Goal: Information Seeking & Learning: Learn about a topic

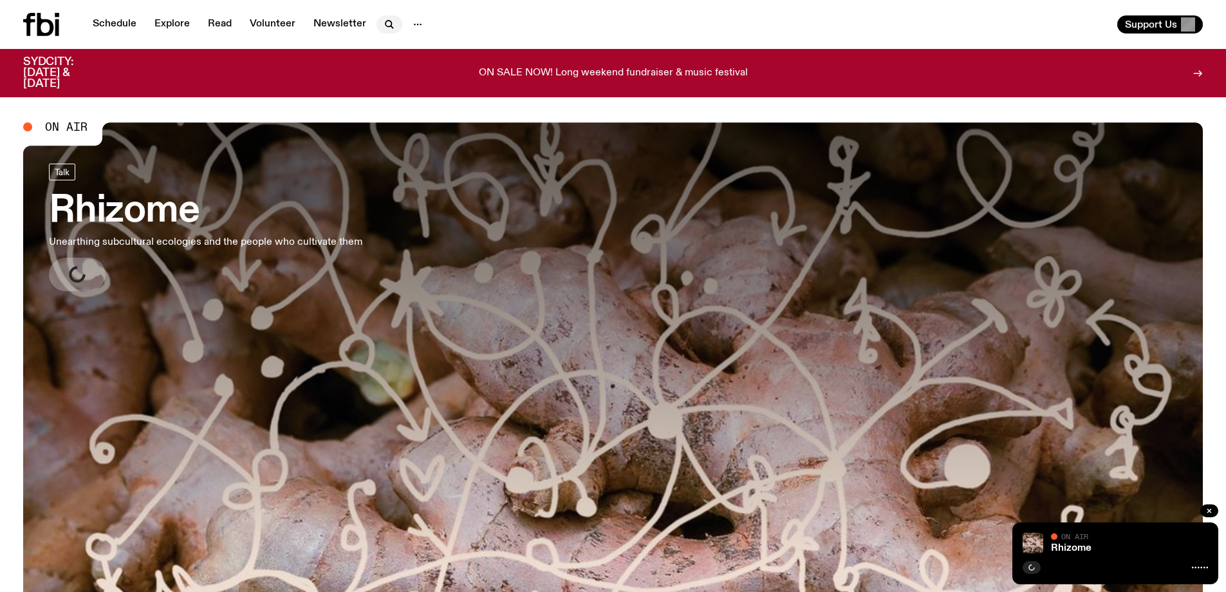
click at [383, 23] on icon "button" at bounding box center [389, 24] width 15 height 15
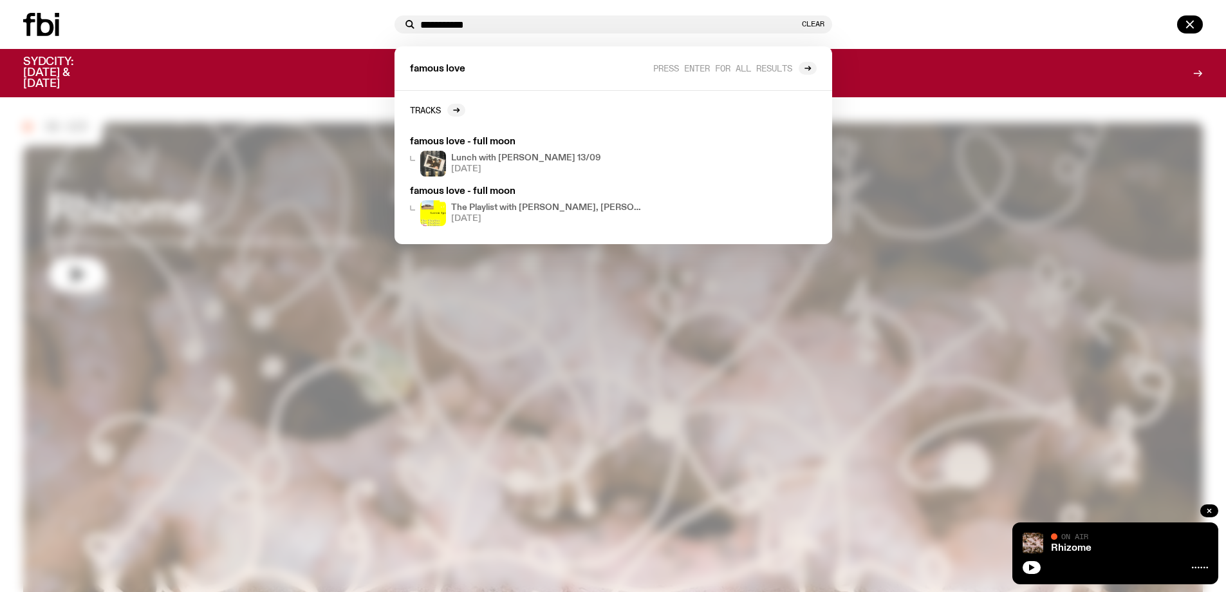
type input "**********"
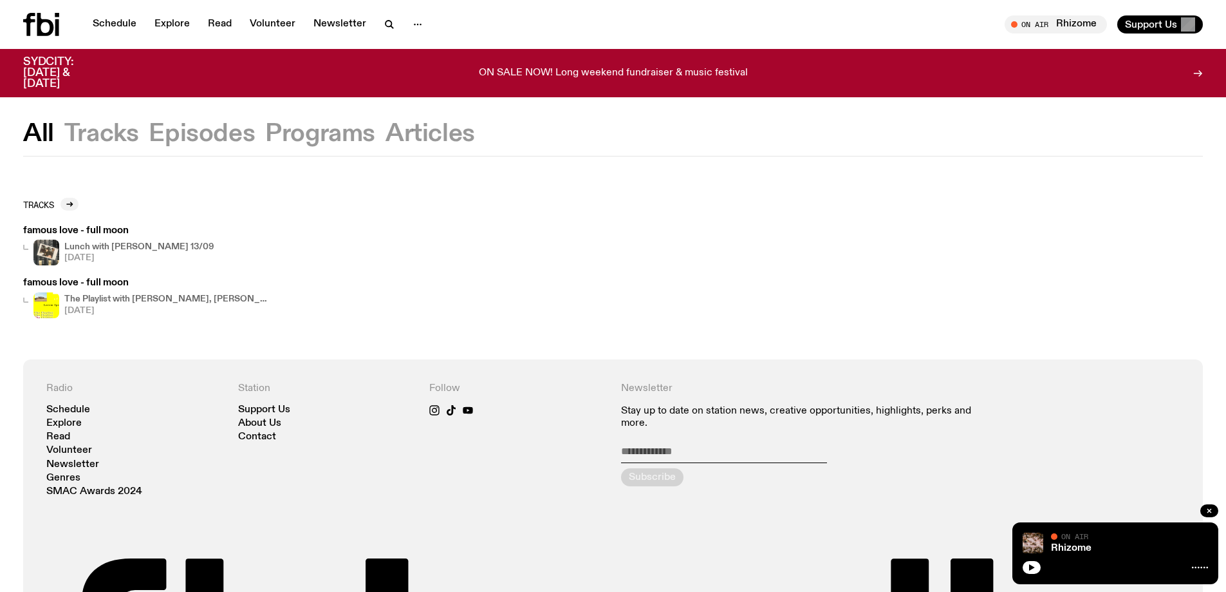
click at [121, 136] on button "Tracks" at bounding box center [101, 133] width 75 height 23
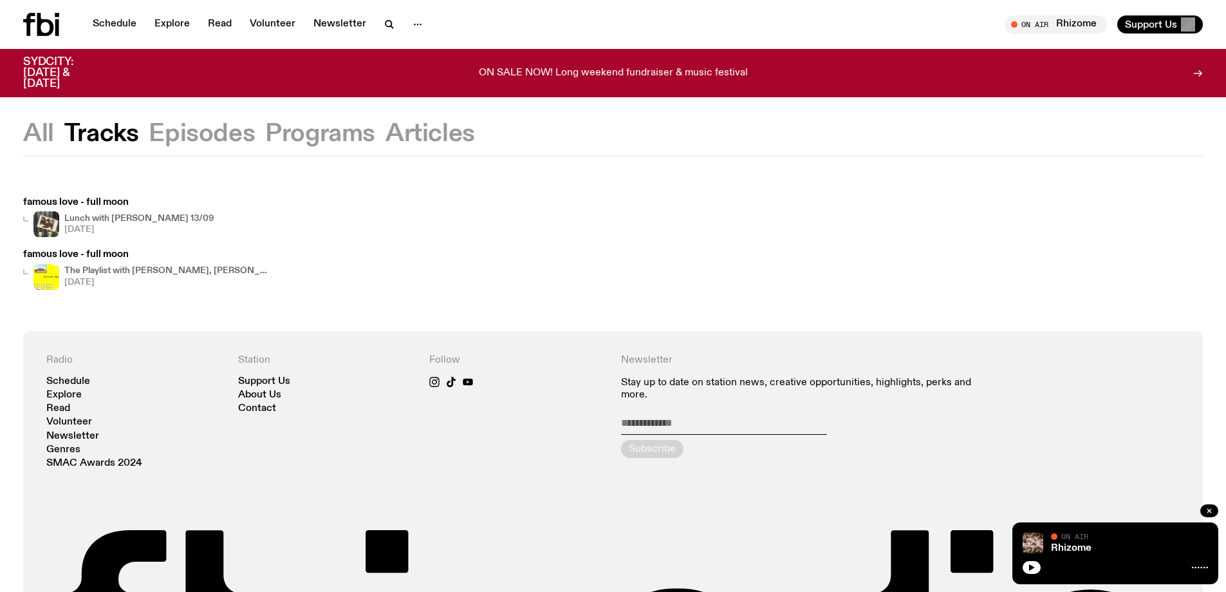
click at [51, 25] on icon at bounding box center [45, 24] width 17 height 23
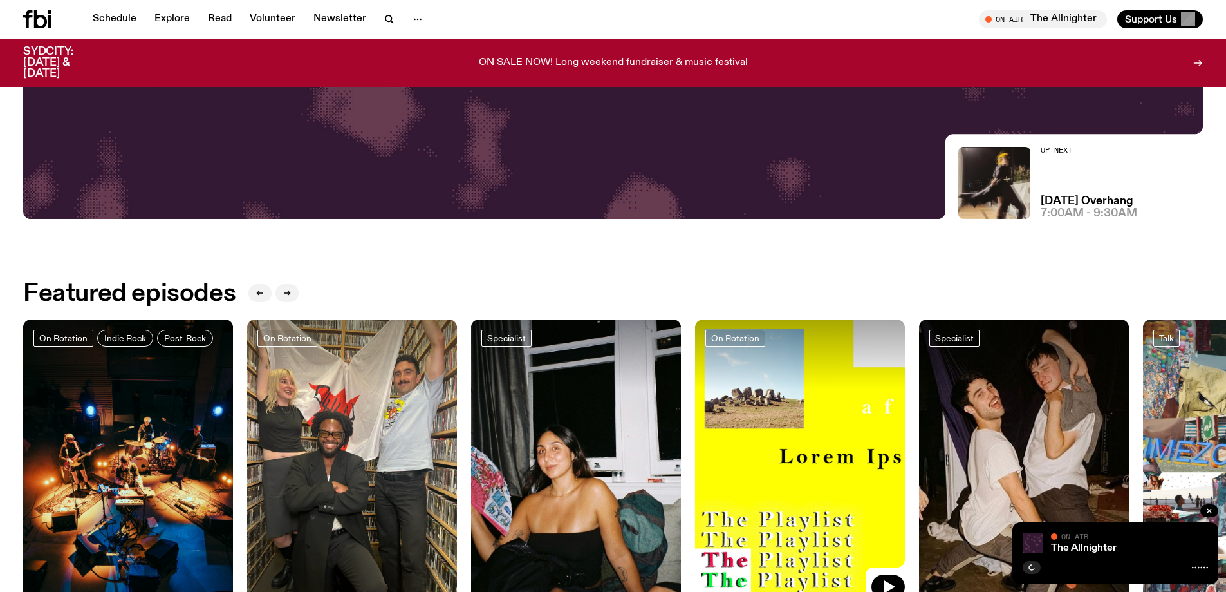
scroll to position [569, 0]
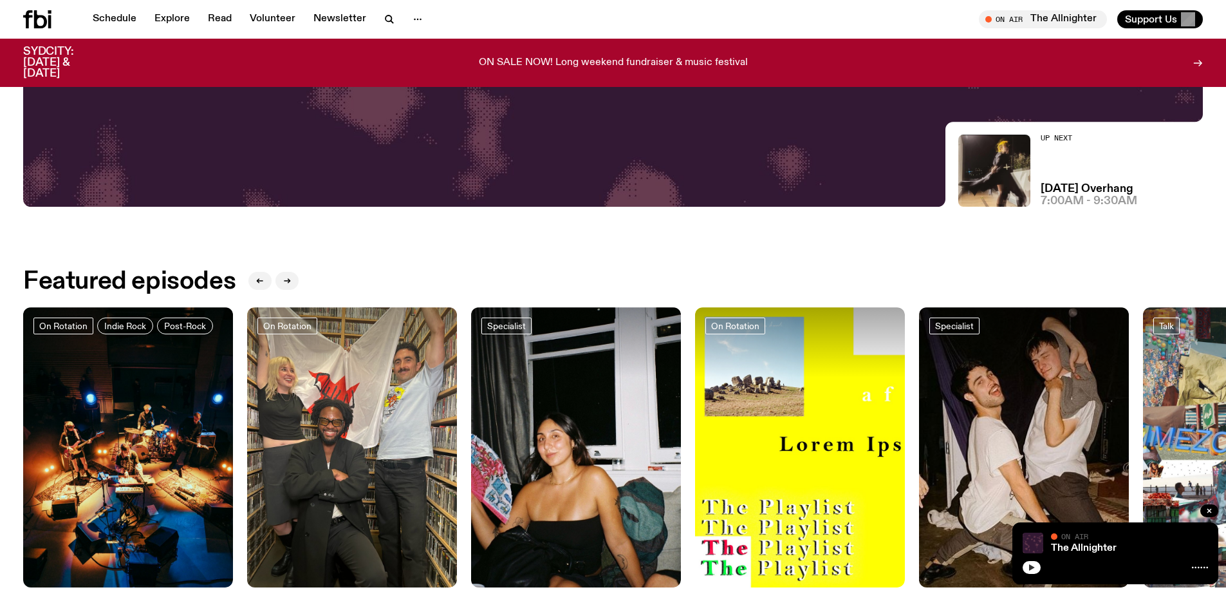
click at [1036, 566] on button "button" at bounding box center [1032, 567] width 18 height 13
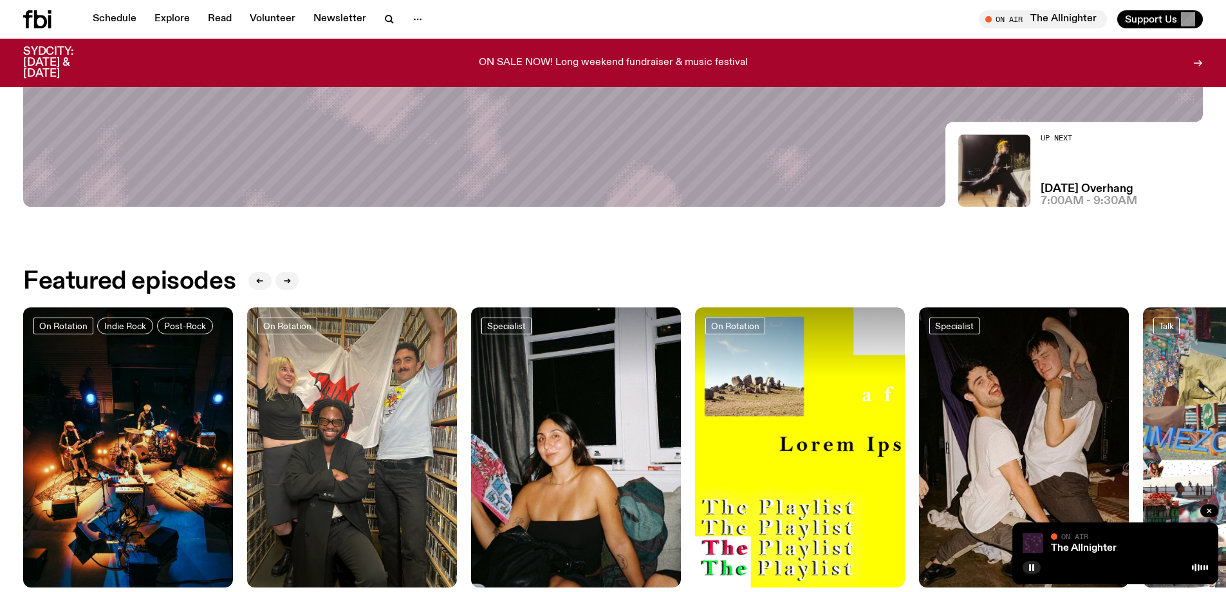
click at [1062, 542] on div "The Allnighter On Air" at bounding box center [1129, 542] width 157 height 21
click at [1065, 547] on link "The Allnighter" at bounding box center [1084, 548] width 66 height 10
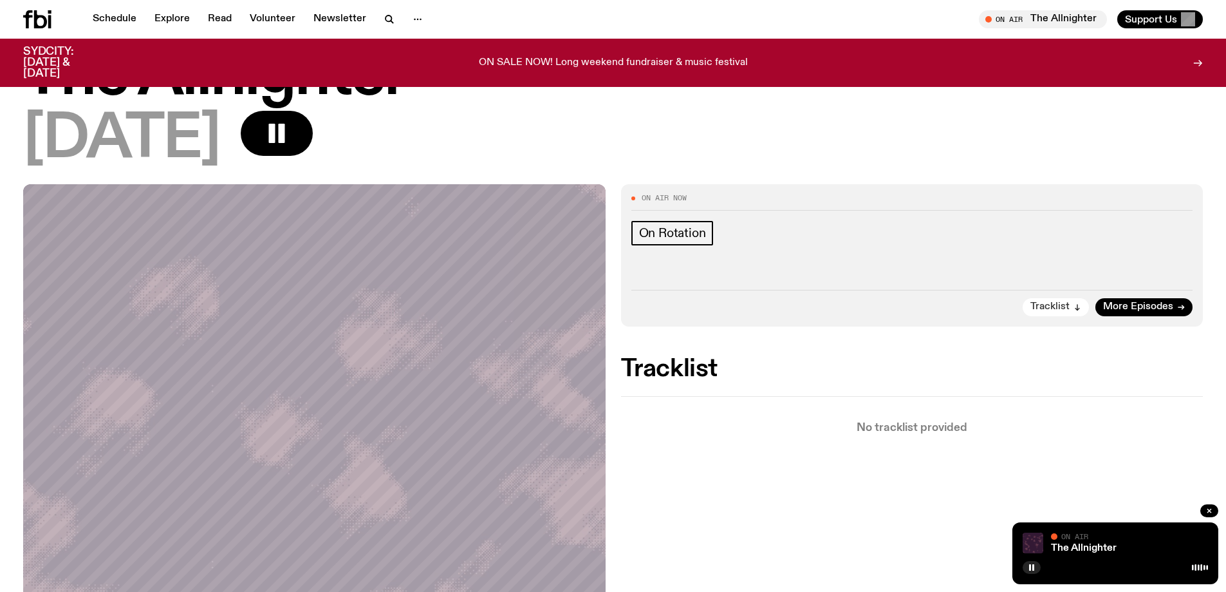
click at [1057, 304] on span "Tracklist" at bounding box center [1050, 307] width 39 height 10
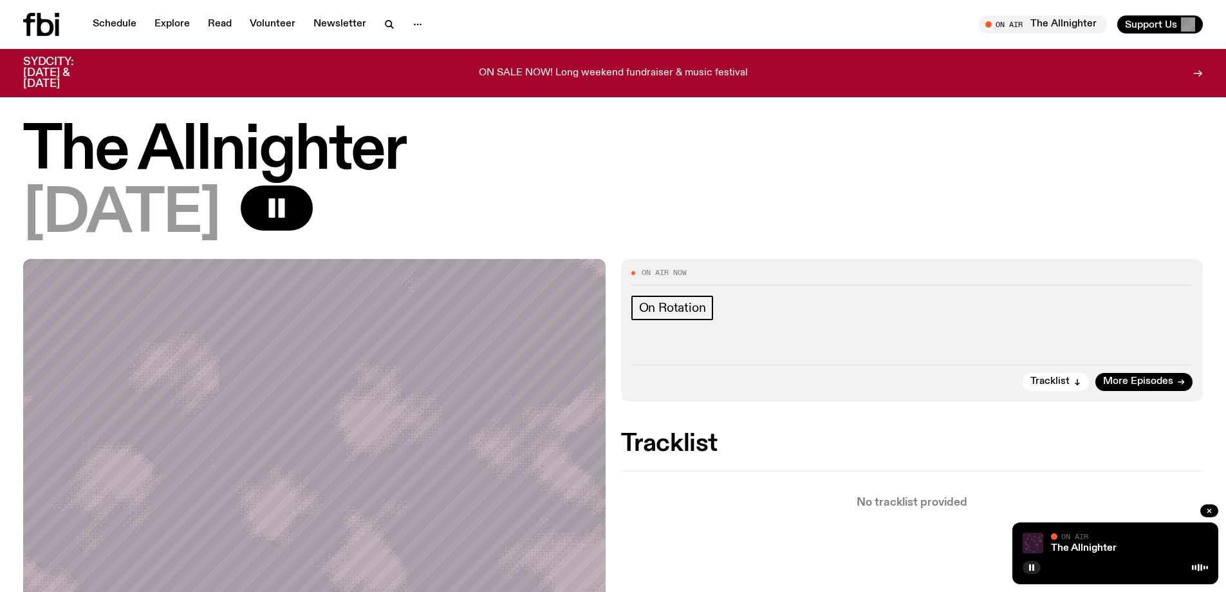
click at [34, 20] on icon at bounding box center [29, 24] width 12 height 23
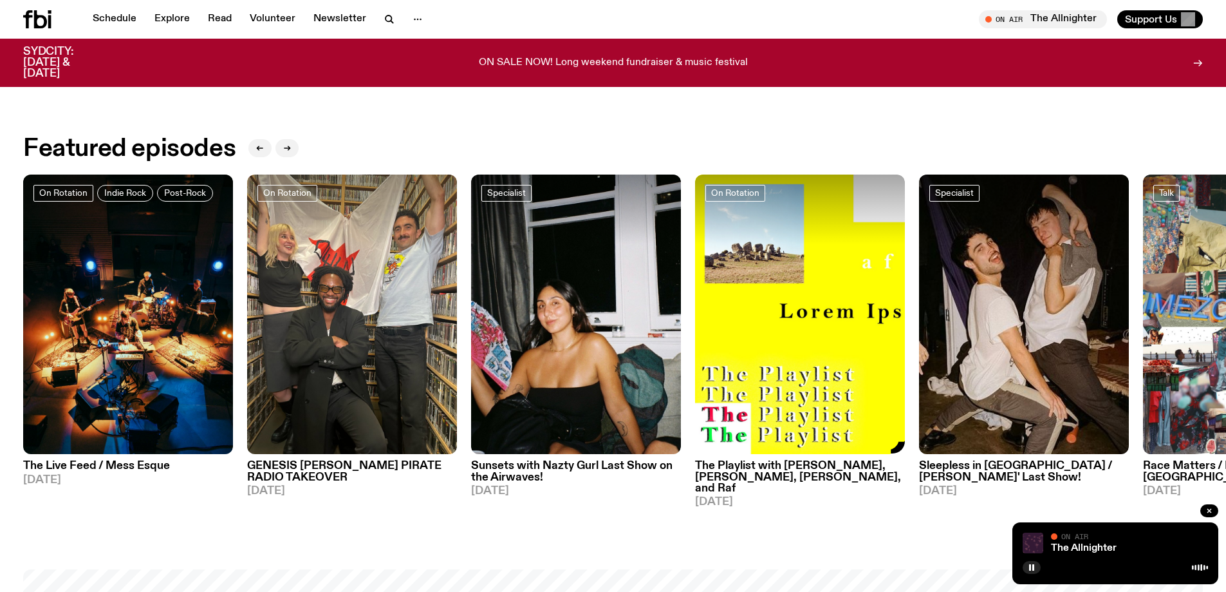
scroll to position [698, 0]
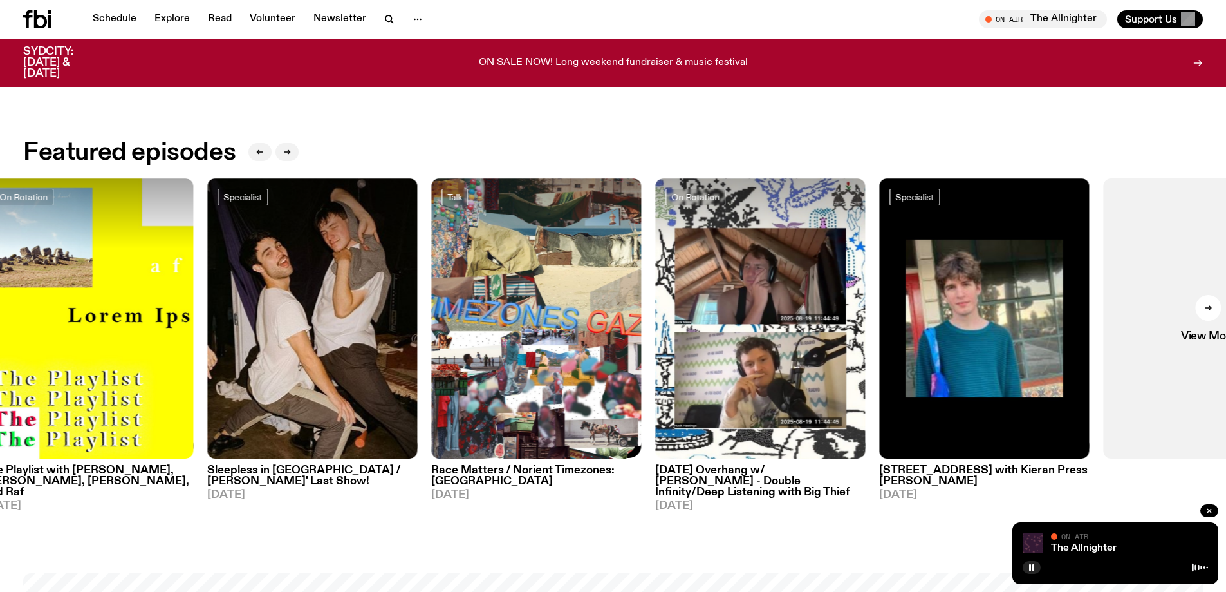
drag, startPoint x: 1023, startPoint y: 353, endPoint x: 1235, endPoint y: 265, distance: 230.0
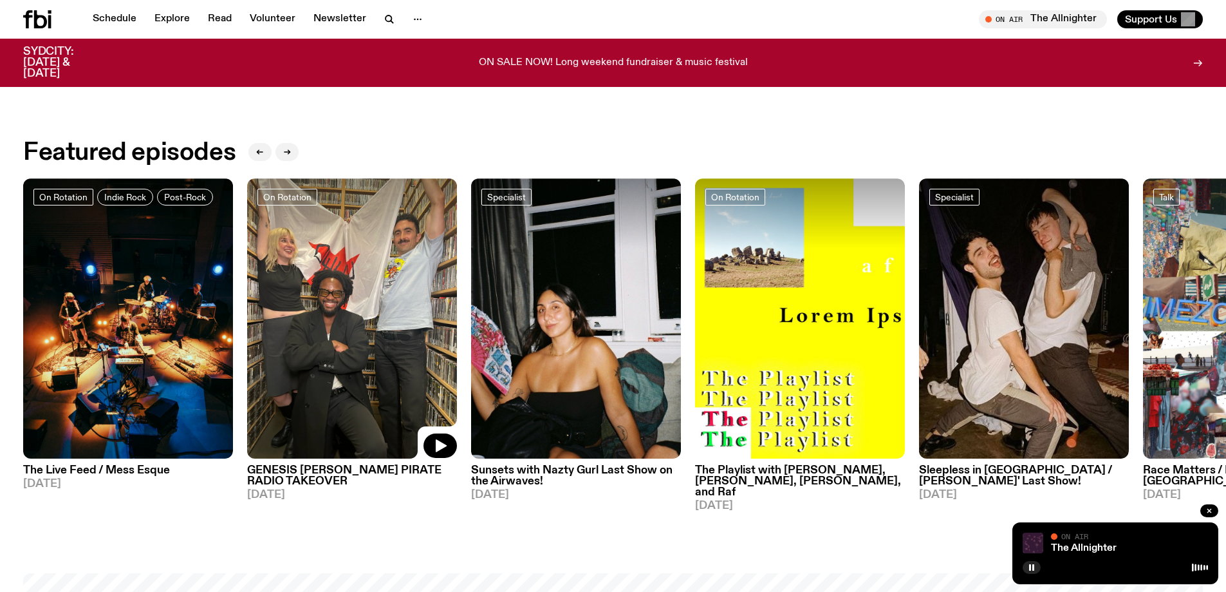
click at [358, 297] on img at bounding box center [352, 318] width 210 height 280
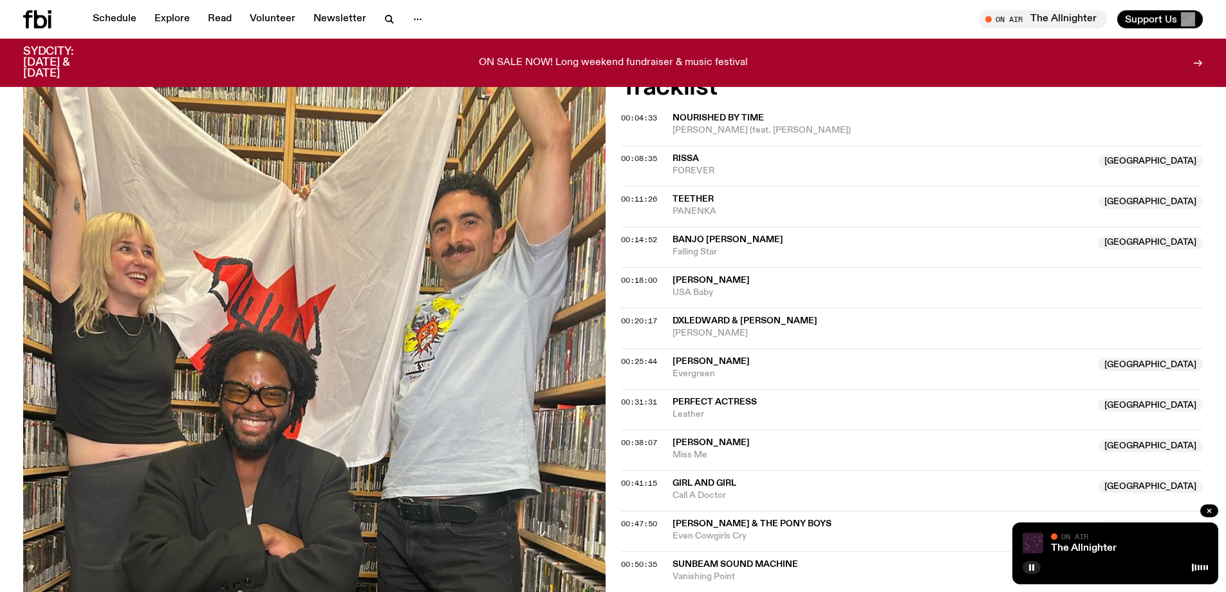
scroll to position [509, 0]
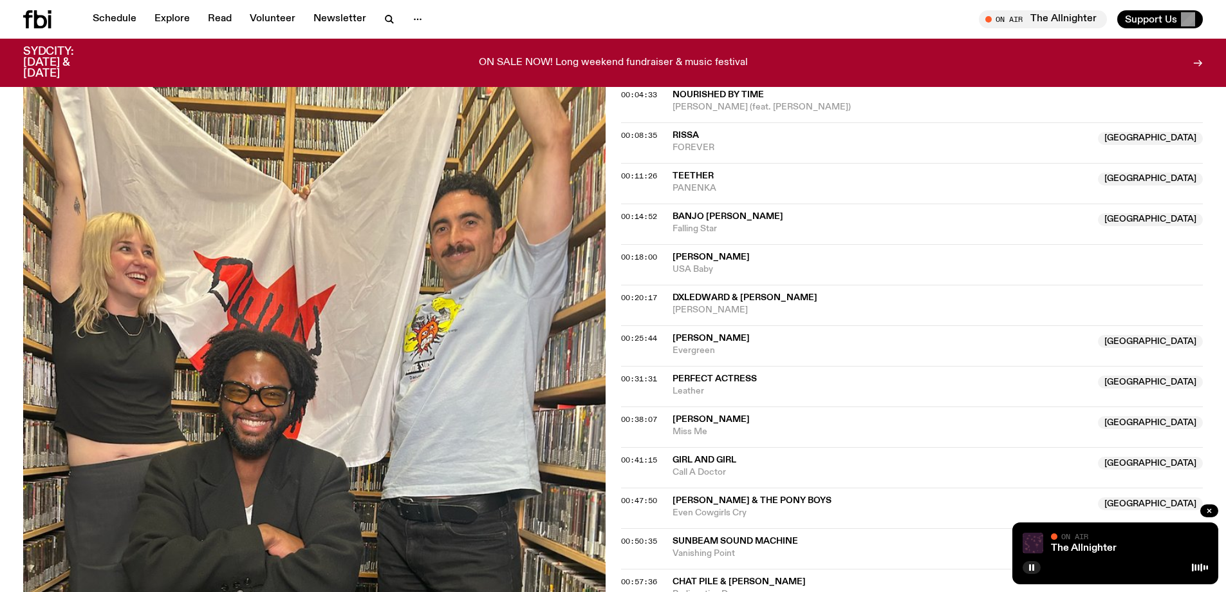
click at [697, 212] on span "Banjo Ulysses" at bounding box center [728, 216] width 111 height 9
click at [706, 230] on span "Falling Star" at bounding box center [882, 229] width 418 height 12
drag, startPoint x: 747, startPoint y: 220, endPoint x: 672, endPoint y: 215, distance: 75.5
click at [673, 215] on div "Copied" at bounding box center [882, 222] width 418 height 24
click at [390, 24] on icon "button" at bounding box center [389, 19] width 15 height 15
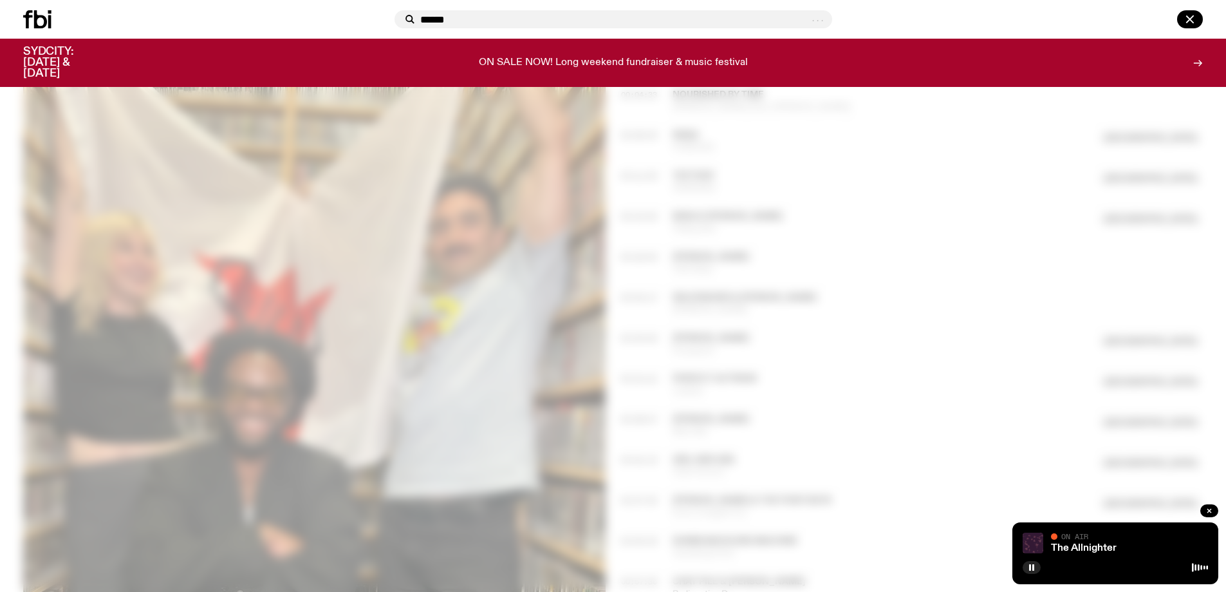
type input "*****"
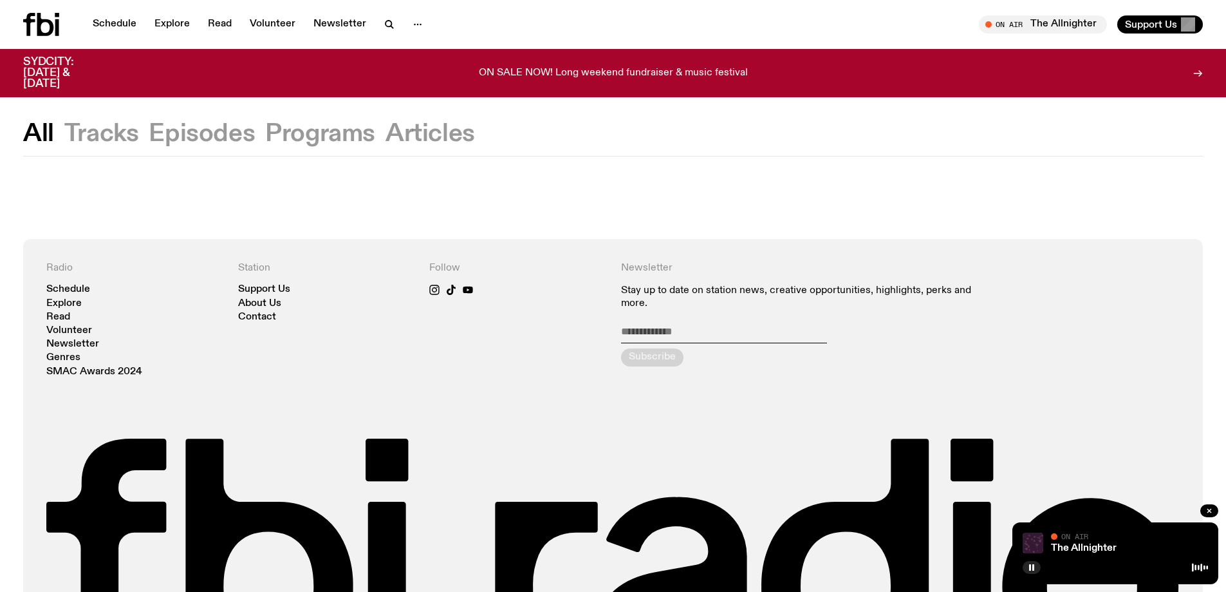
click at [114, 136] on button "Tracks" at bounding box center [101, 133] width 75 height 23
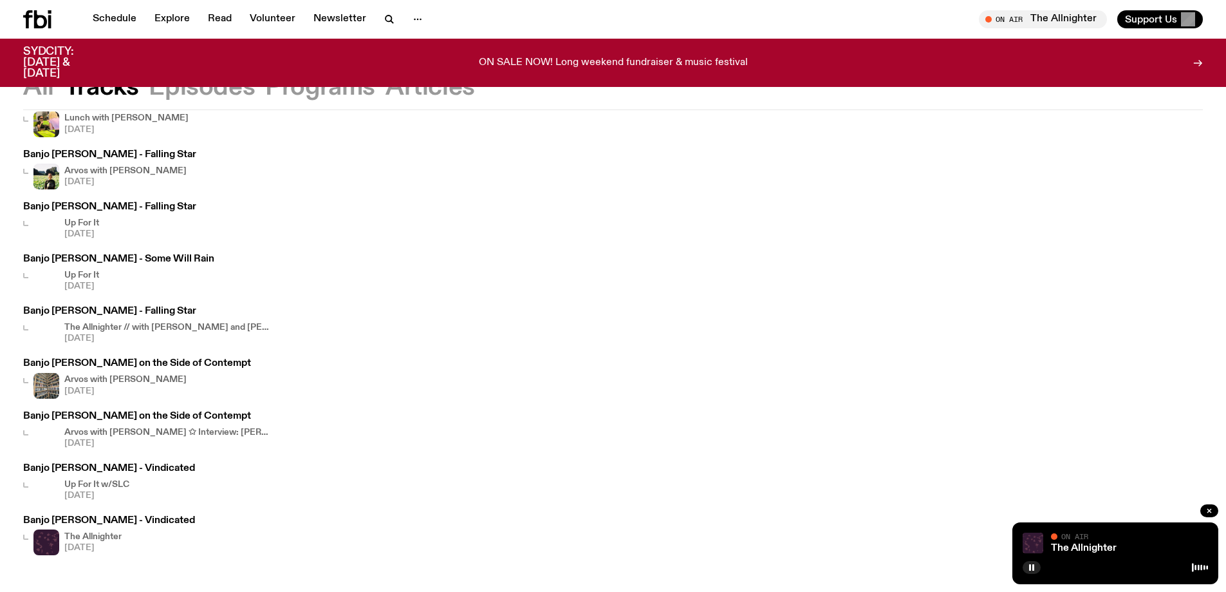
scroll to position [119, 0]
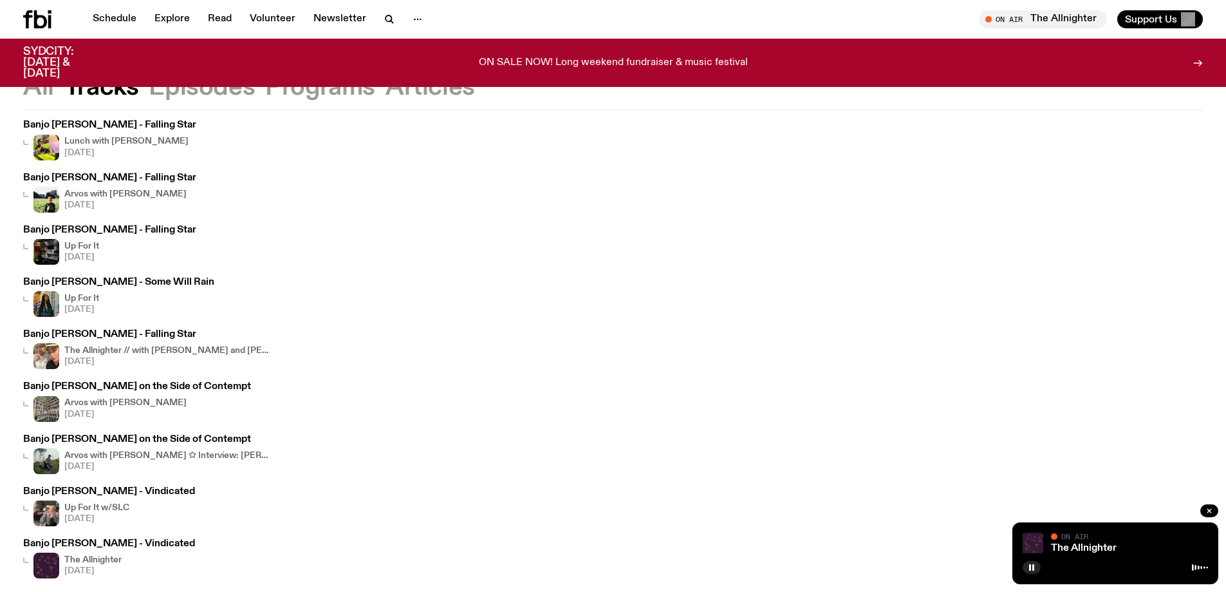
click at [180, 438] on h3 "Banjo Ulysses - Err on the Side of Contempt" at bounding box center [146, 440] width 247 height 10
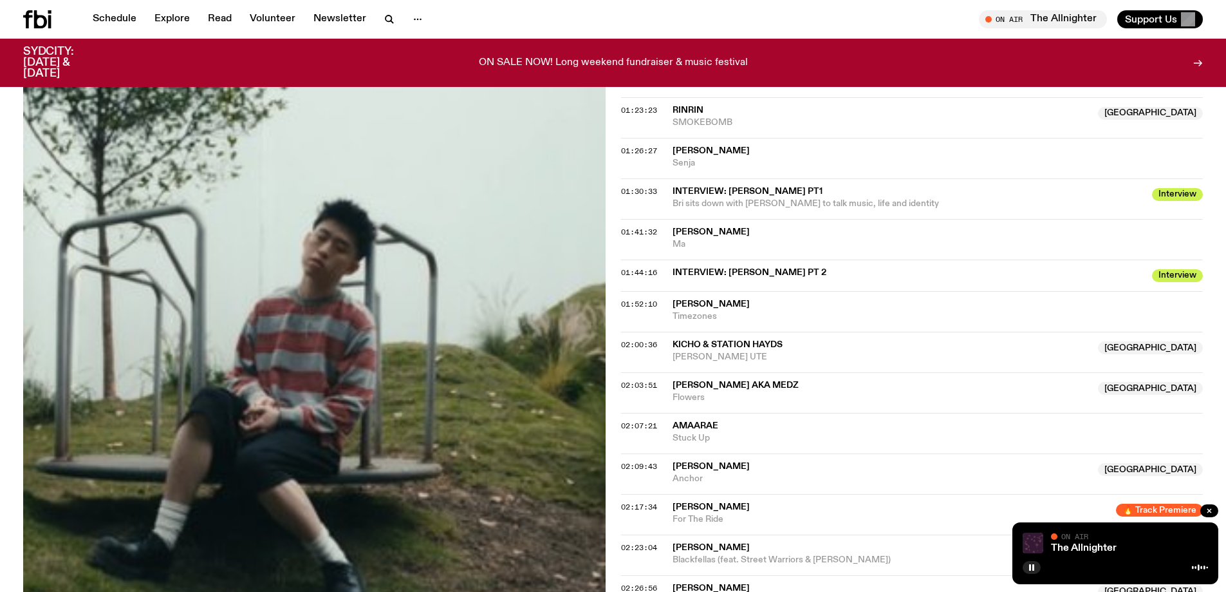
scroll to position [1217, 0]
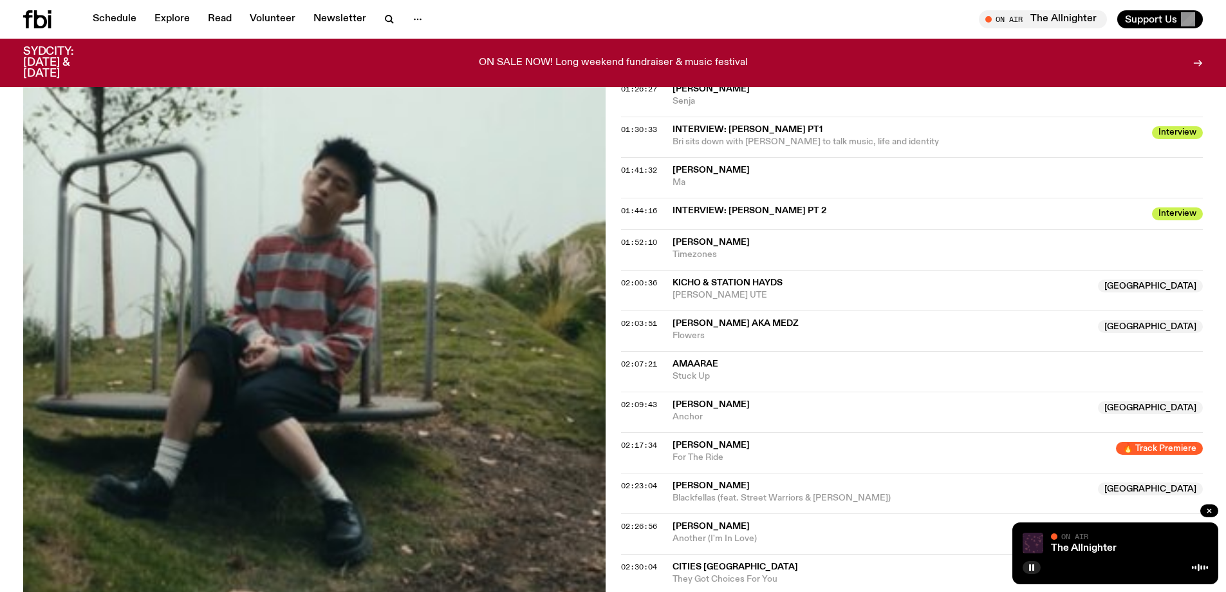
click at [1155, 450] on span "🔥 Track Premiere" at bounding box center [1159, 448] width 87 height 13
click at [718, 444] on span "Maggie Tra" at bounding box center [711, 444] width 77 height 9
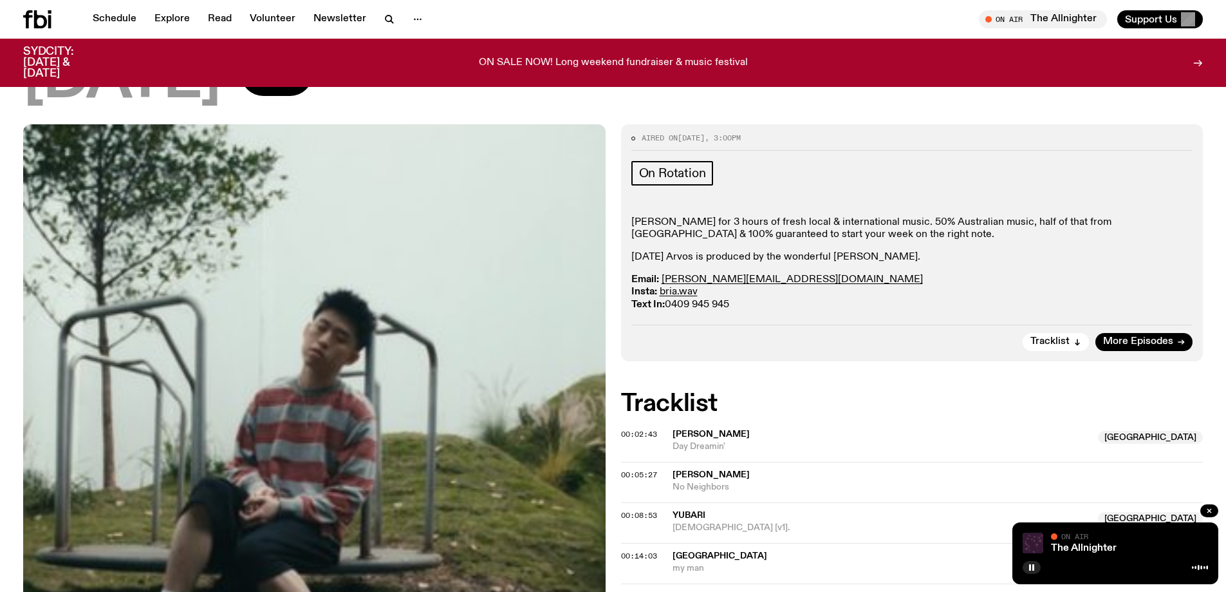
scroll to position [0, 0]
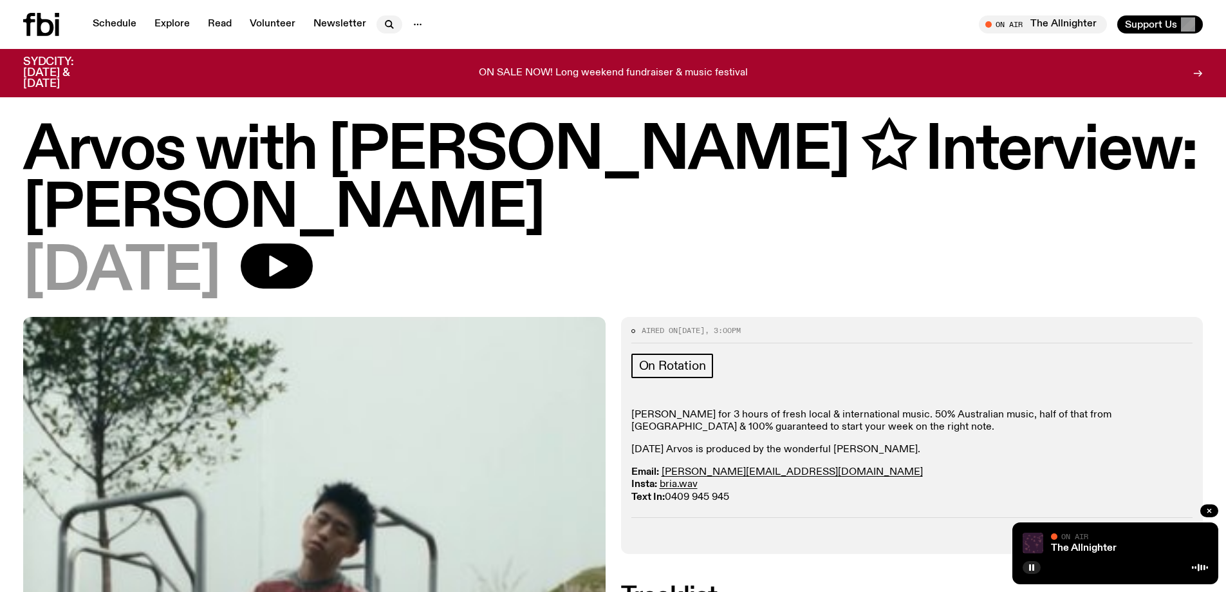
click at [382, 24] on icon "button" at bounding box center [389, 24] width 15 height 15
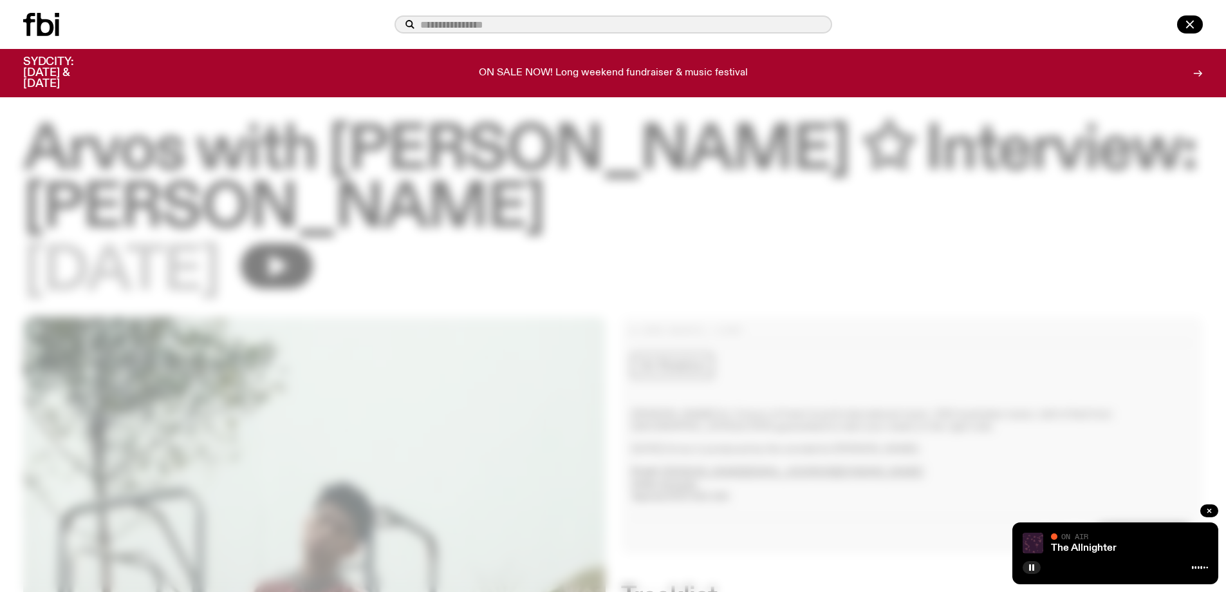
drag, startPoint x: 464, startPoint y: 36, endPoint x: 465, endPoint y: 25, distance: 11.0
paste input "**********"
type input "**********"
